Goal: Task Accomplishment & Management: Complete application form

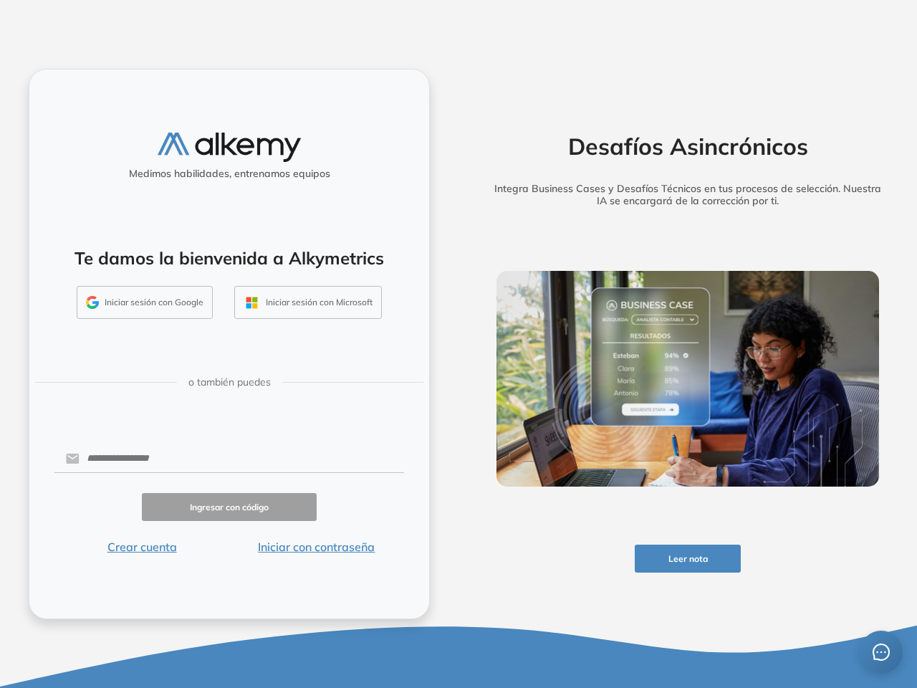
click at [458, 344] on div "Desafíos Asincrónicos Integra Business Cases y Desafíos Técnicos en tus proceso…" at bounding box center [687, 344] width 458 height 688
click at [688, 558] on button "Leer nota" at bounding box center [688, 558] width 107 height 28
click at [145, 302] on button "Iniciar sesión con Google" at bounding box center [145, 302] width 136 height 33
click at [307, 302] on button "Iniciar sesión con Microsoft" at bounding box center [308, 302] width 148 height 33
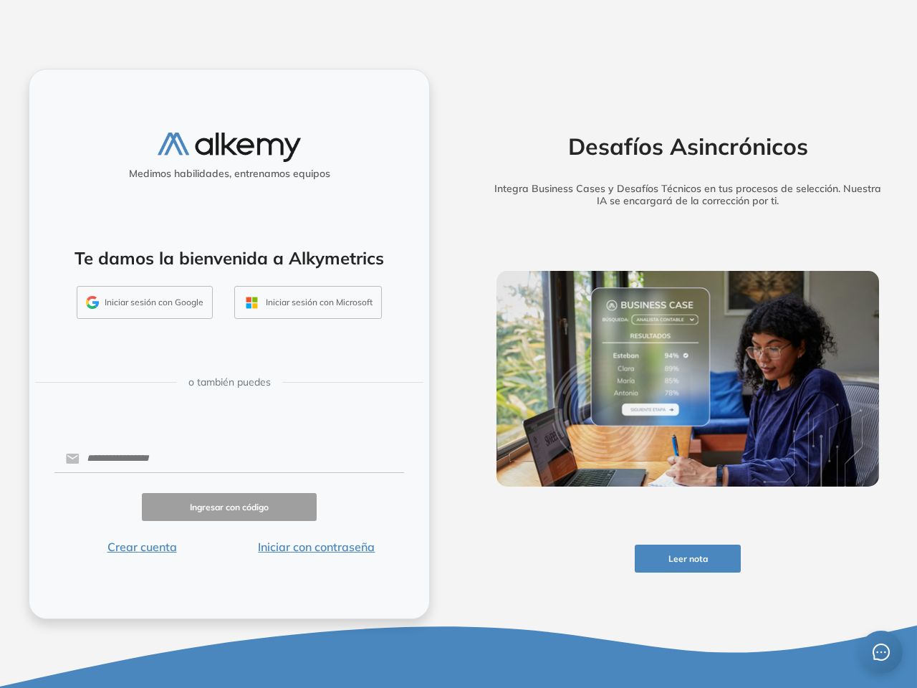
click at [142, 546] on button "Crear cuenta" at bounding box center [141, 546] width 175 height 17
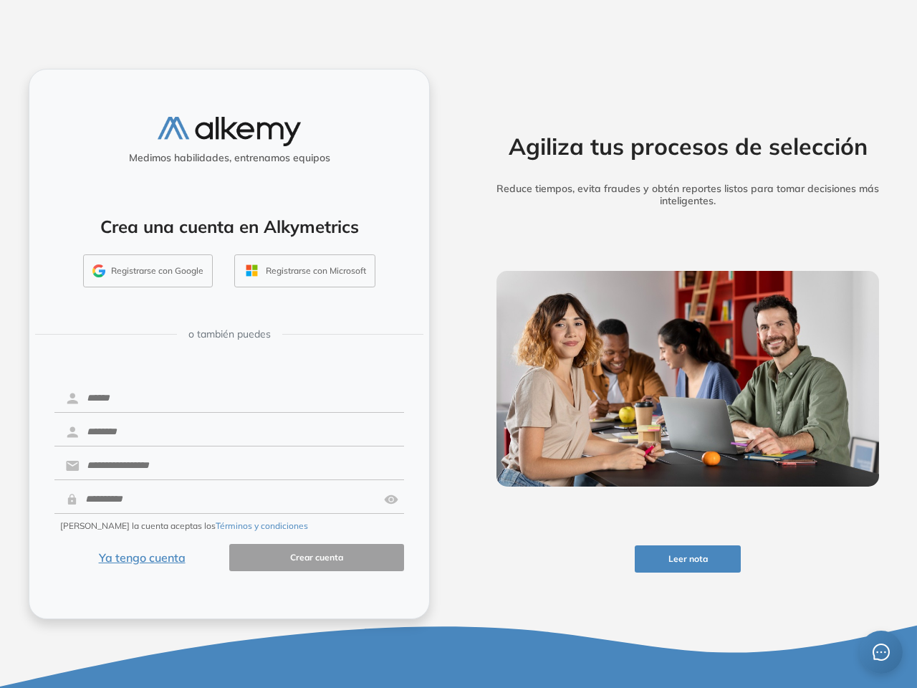
click at [881, 652] on icon "message" at bounding box center [880, 651] width 17 height 17
